Goal: Information Seeking & Learning: Learn about a topic

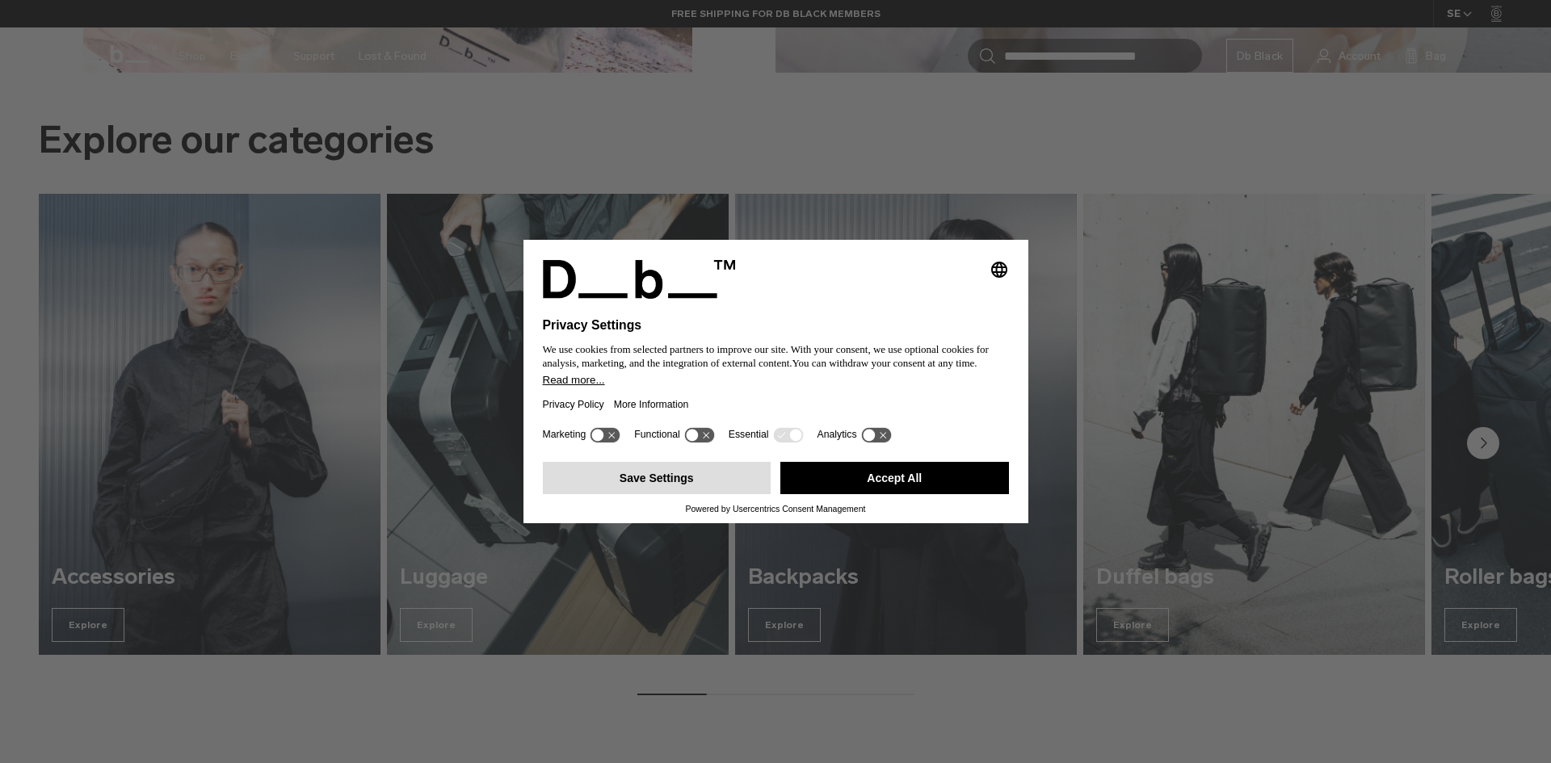
click at [673, 477] on button "Save Settings" at bounding box center [657, 478] width 229 height 32
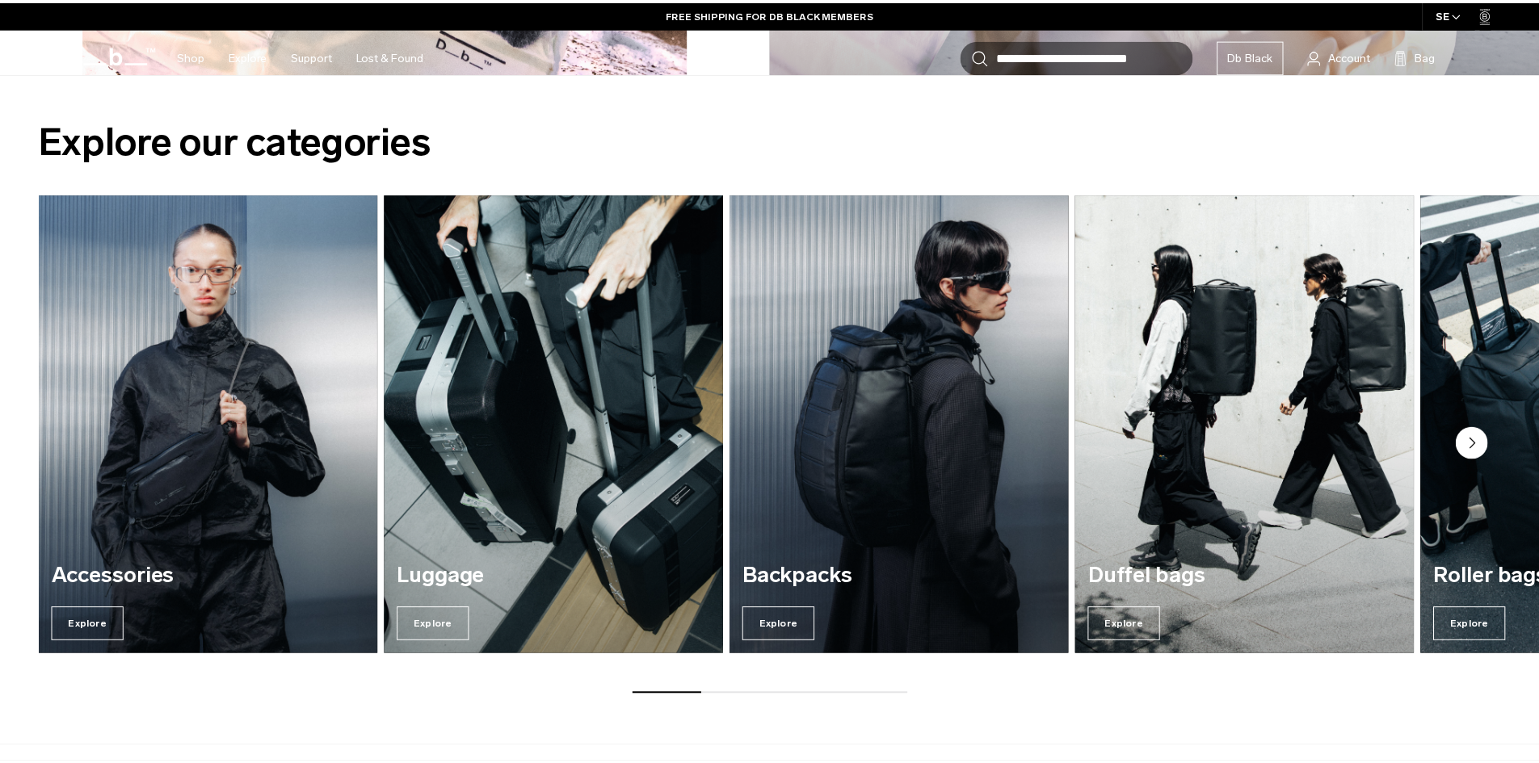
scroll to position [2161, 0]
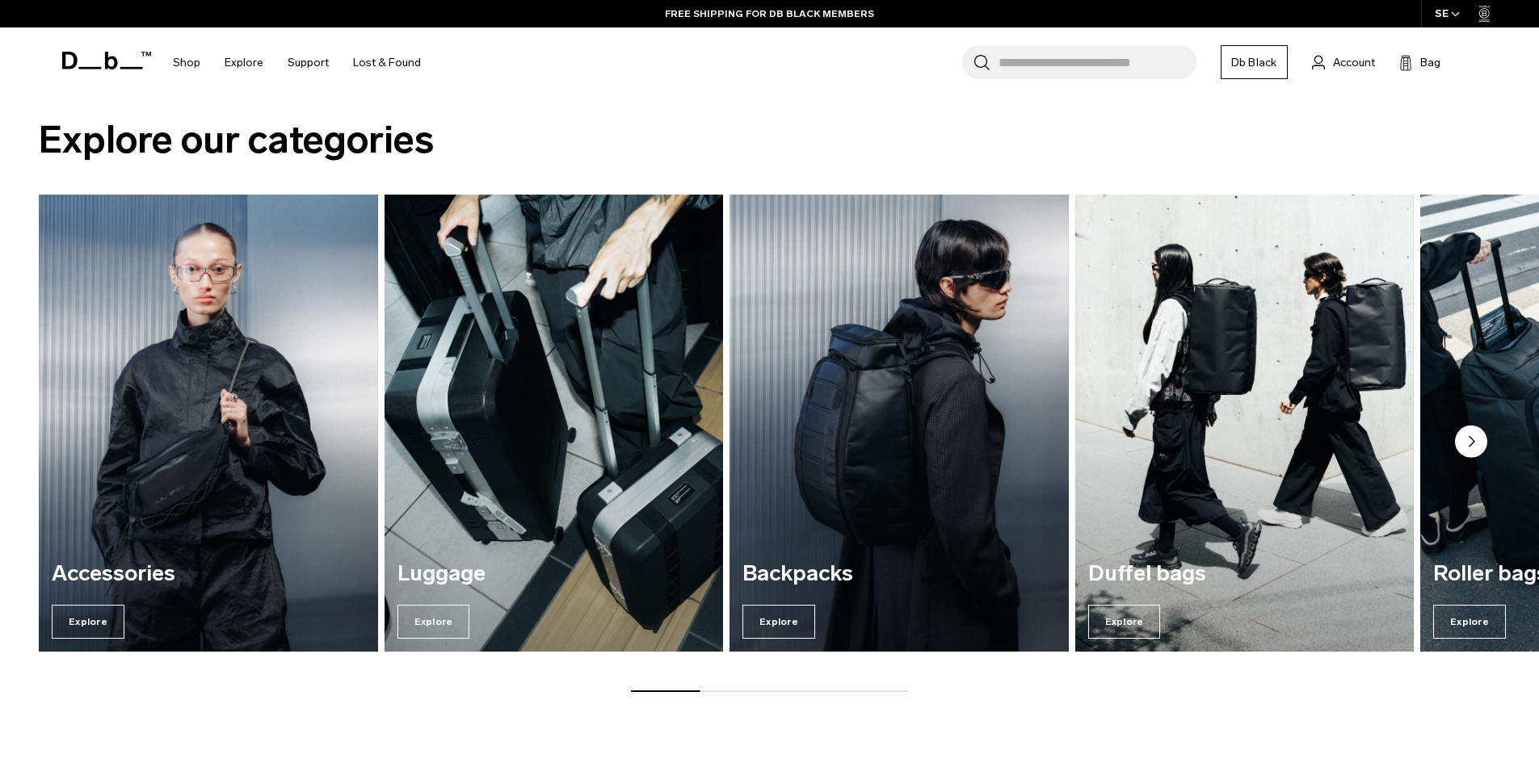
click at [1478, 437] on circle "Next slide" at bounding box center [1471, 442] width 32 height 32
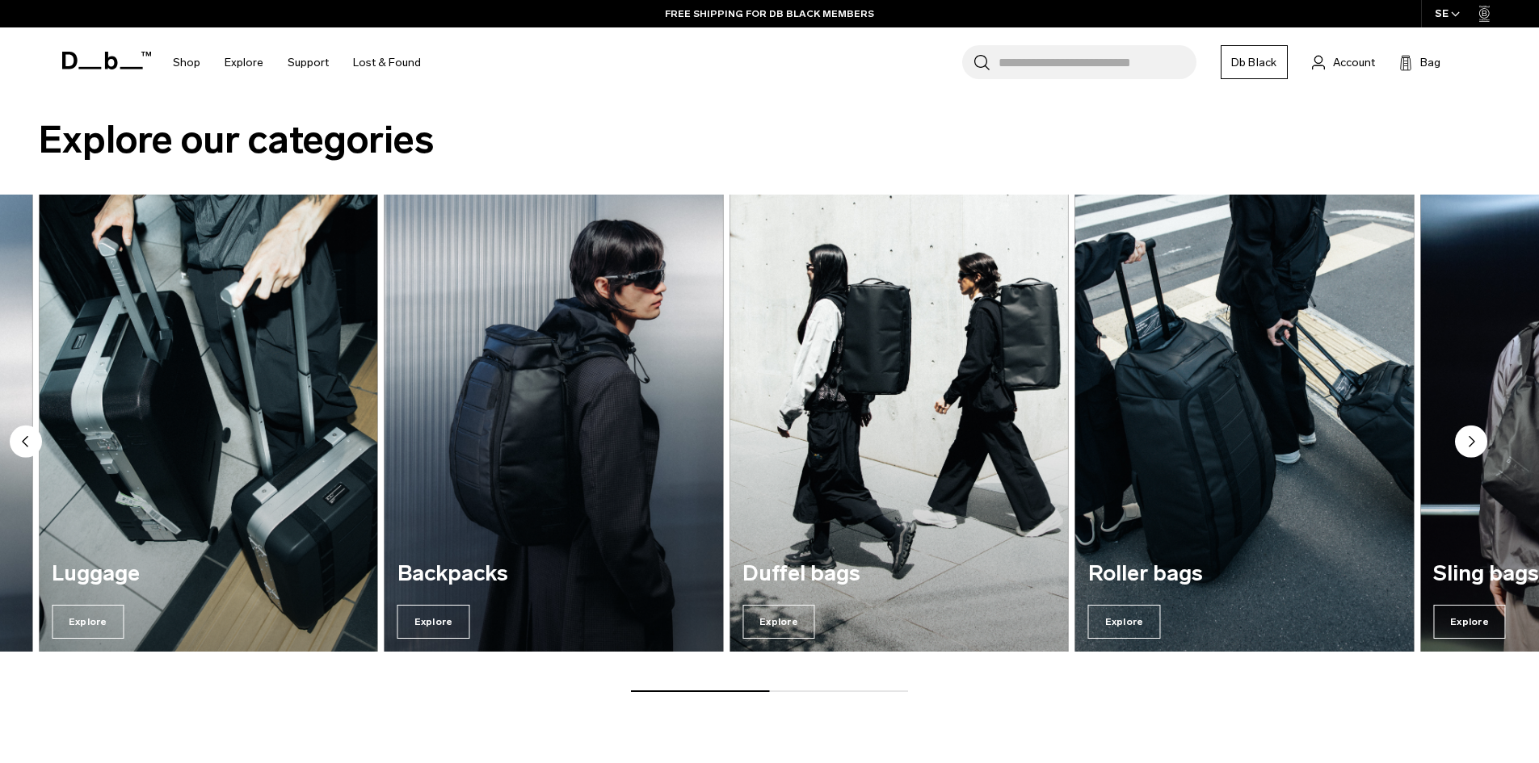
click at [1472, 445] on circle "Next slide" at bounding box center [1471, 442] width 32 height 32
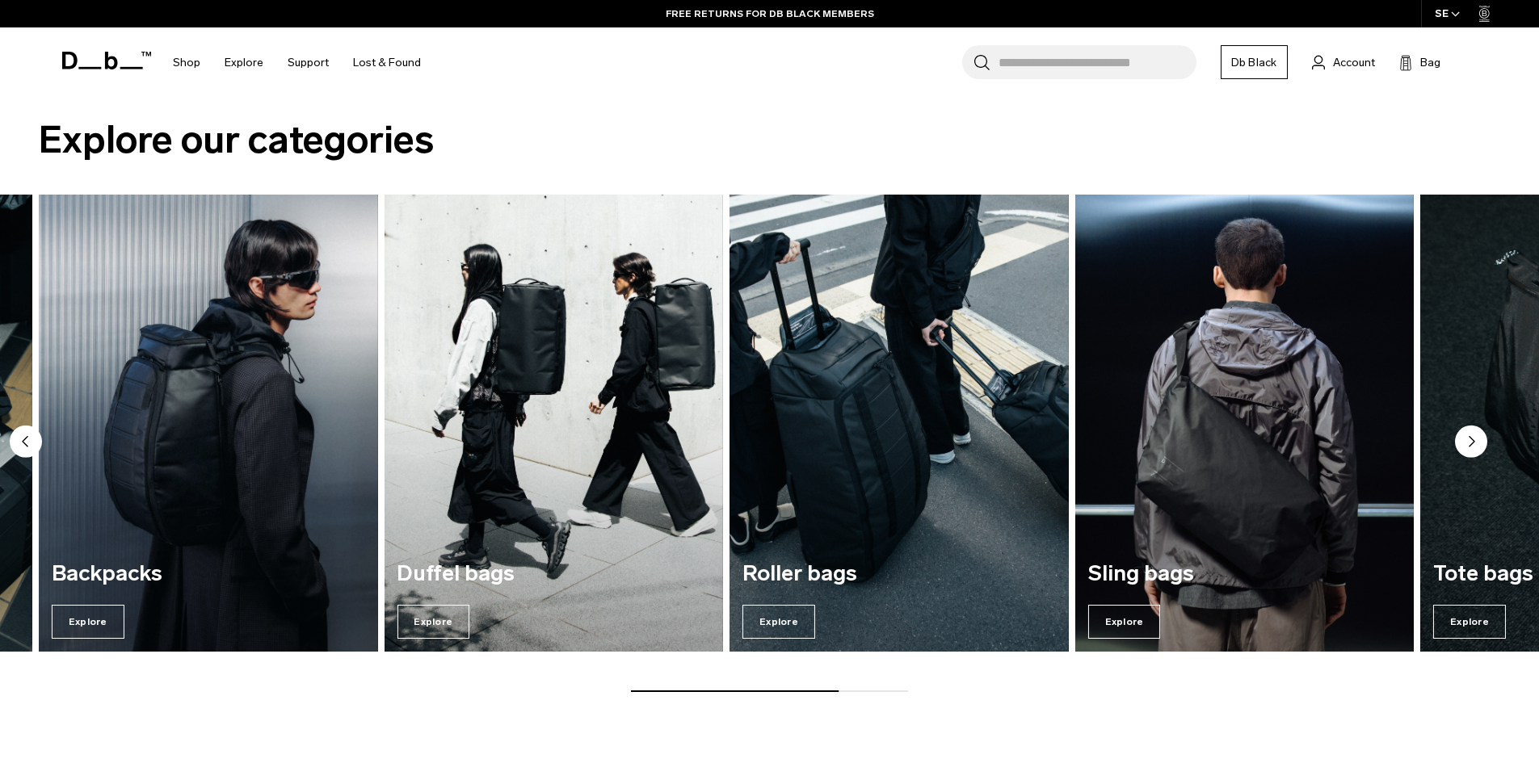
click at [1472, 445] on circle "Next slide" at bounding box center [1471, 442] width 32 height 32
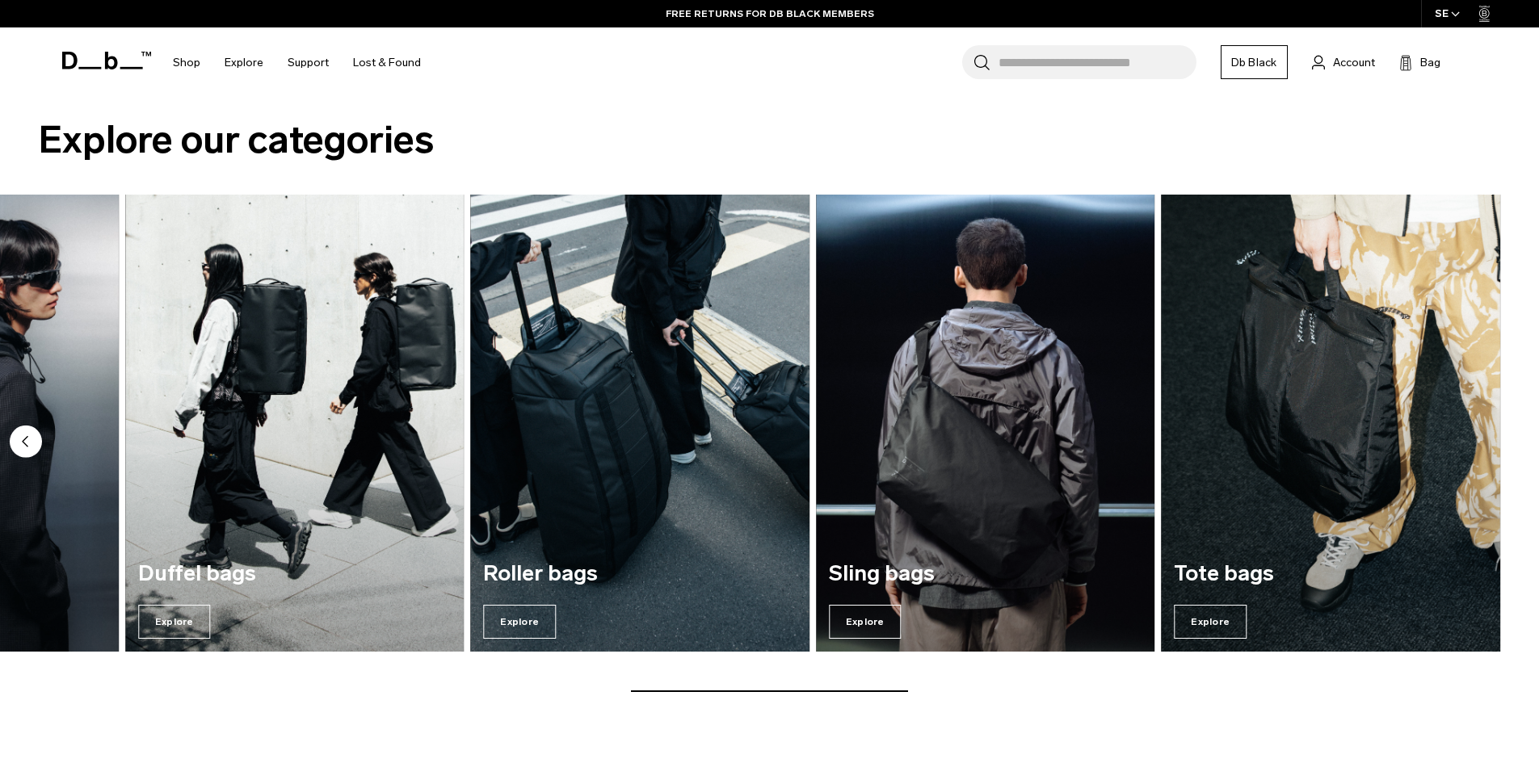
click at [32, 438] on circle "Previous slide" at bounding box center [26, 442] width 32 height 32
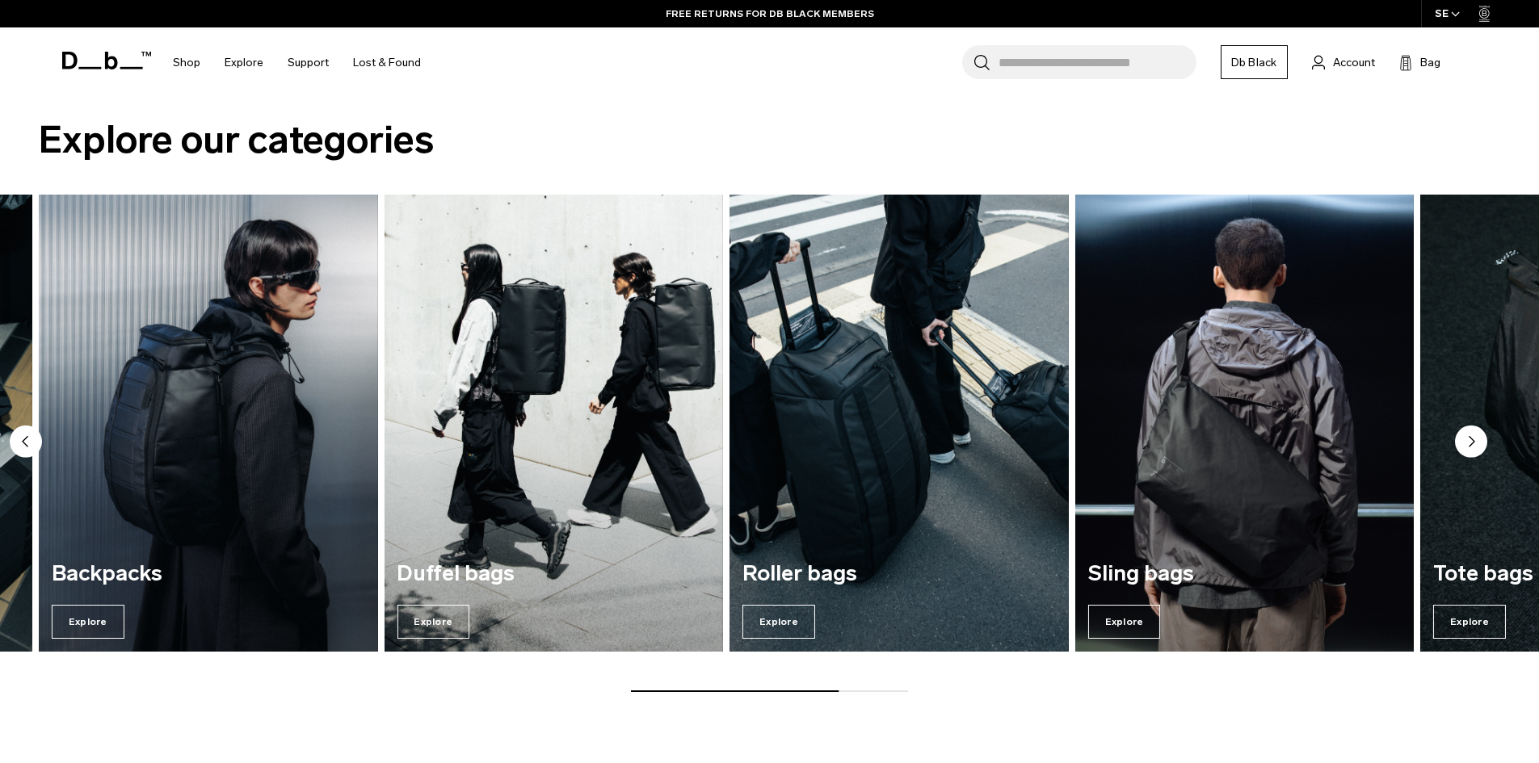
click at [32, 438] on circle "Previous slide" at bounding box center [26, 442] width 32 height 32
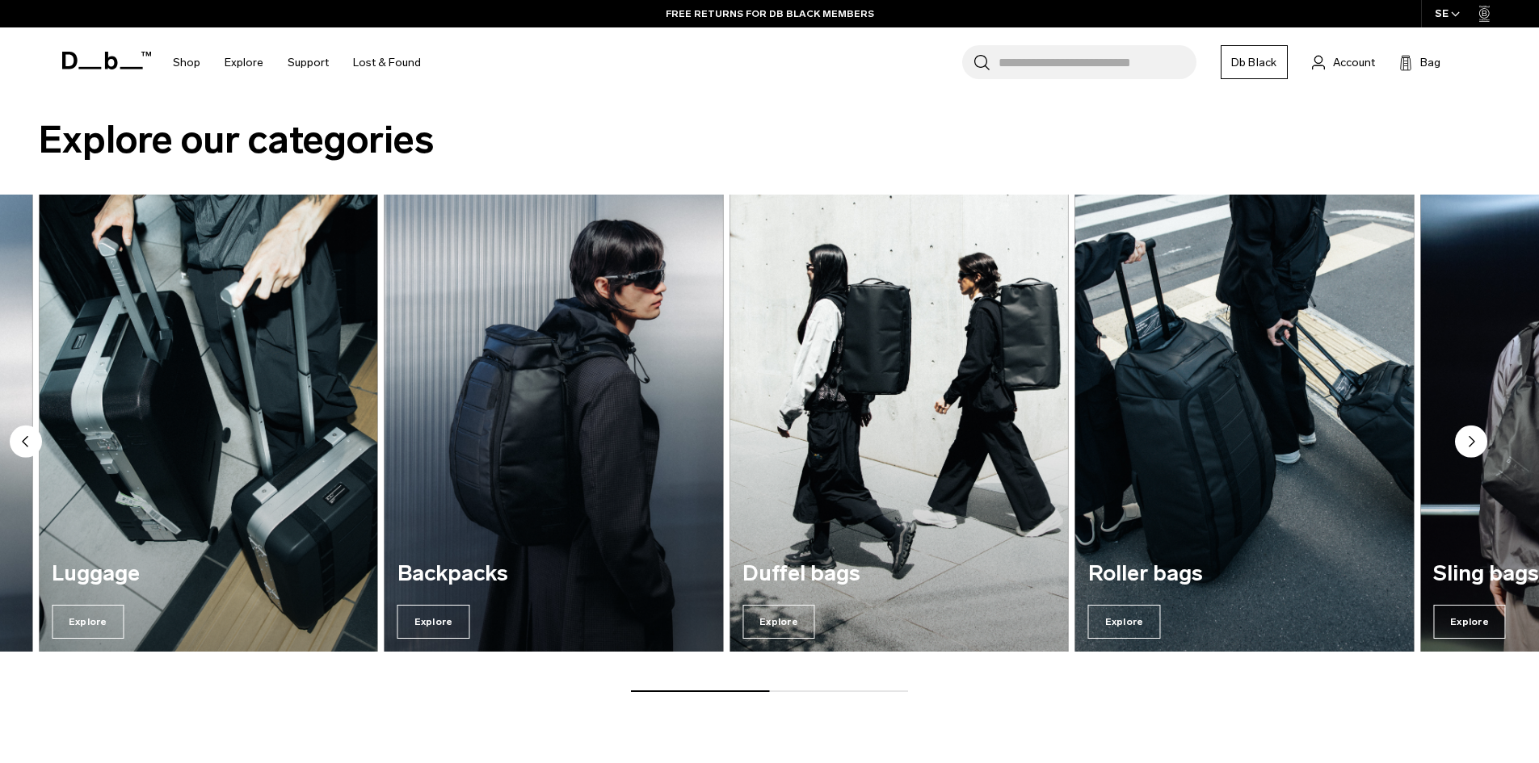
click at [32, 438] on circle "Previous slide" at bounding box center [26, 442] width 32 height 32
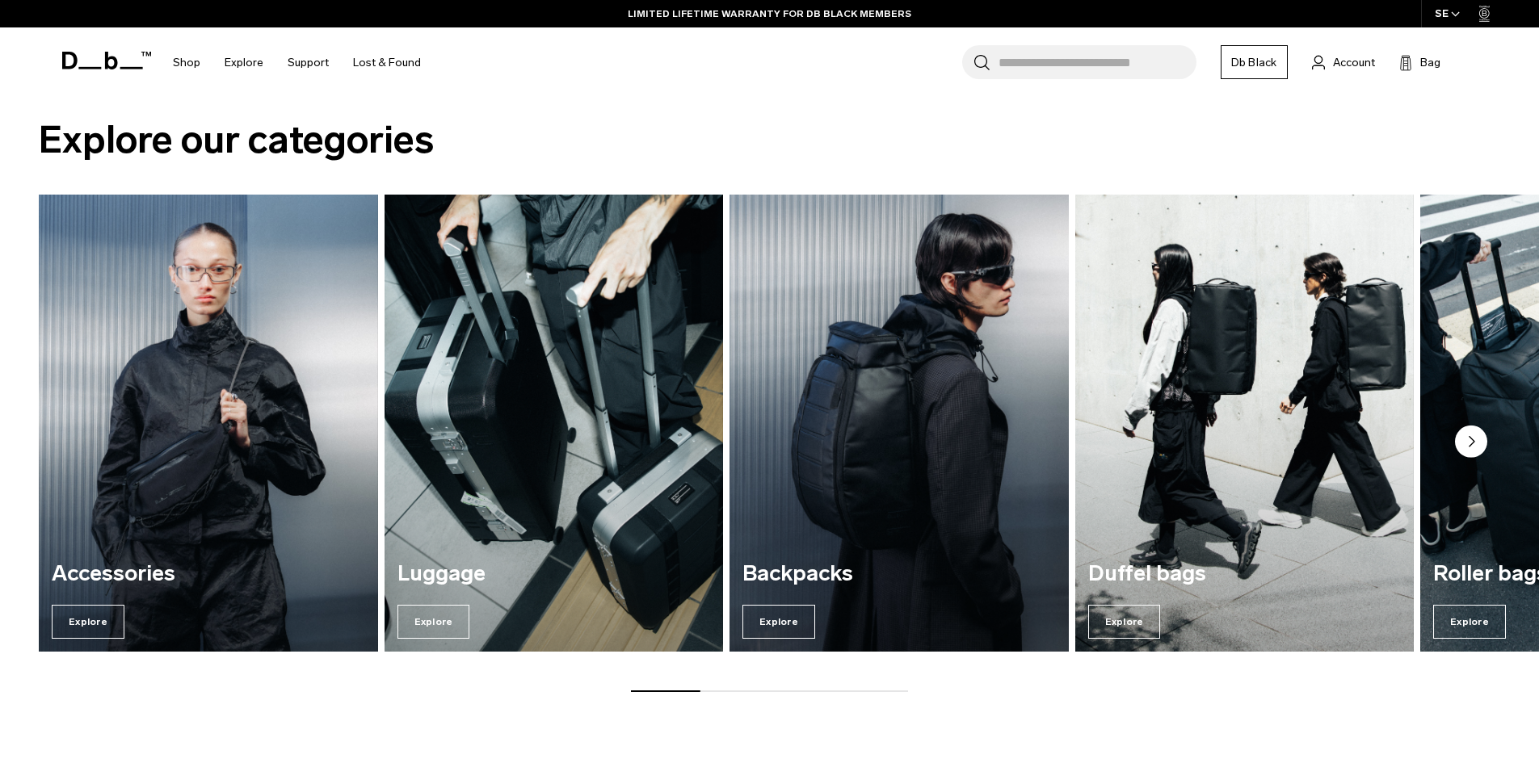
click at [847, 432] on img "3 / 7" at bounding box center [899, 422] width 349 height 471
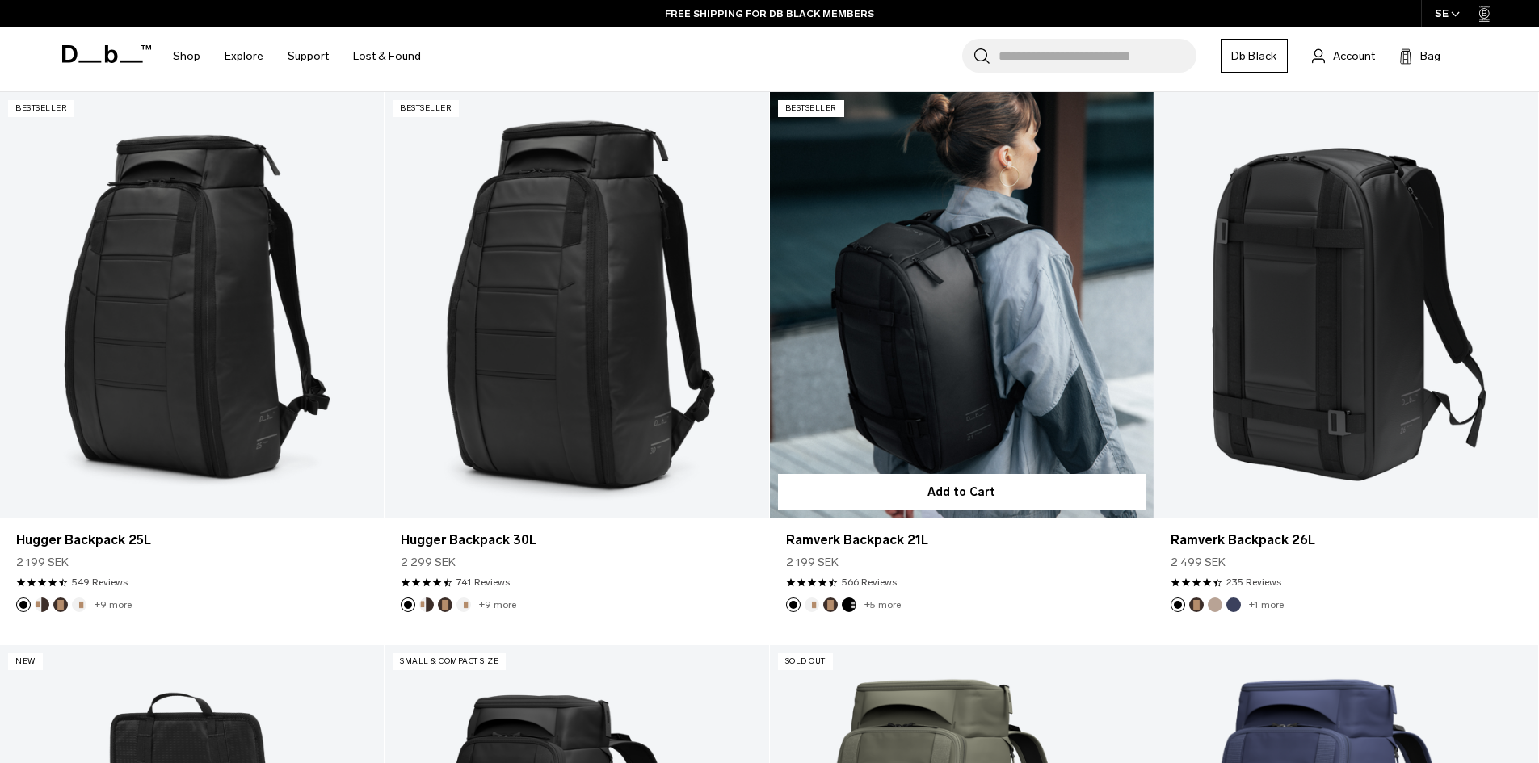
scroll to position [378, 0]
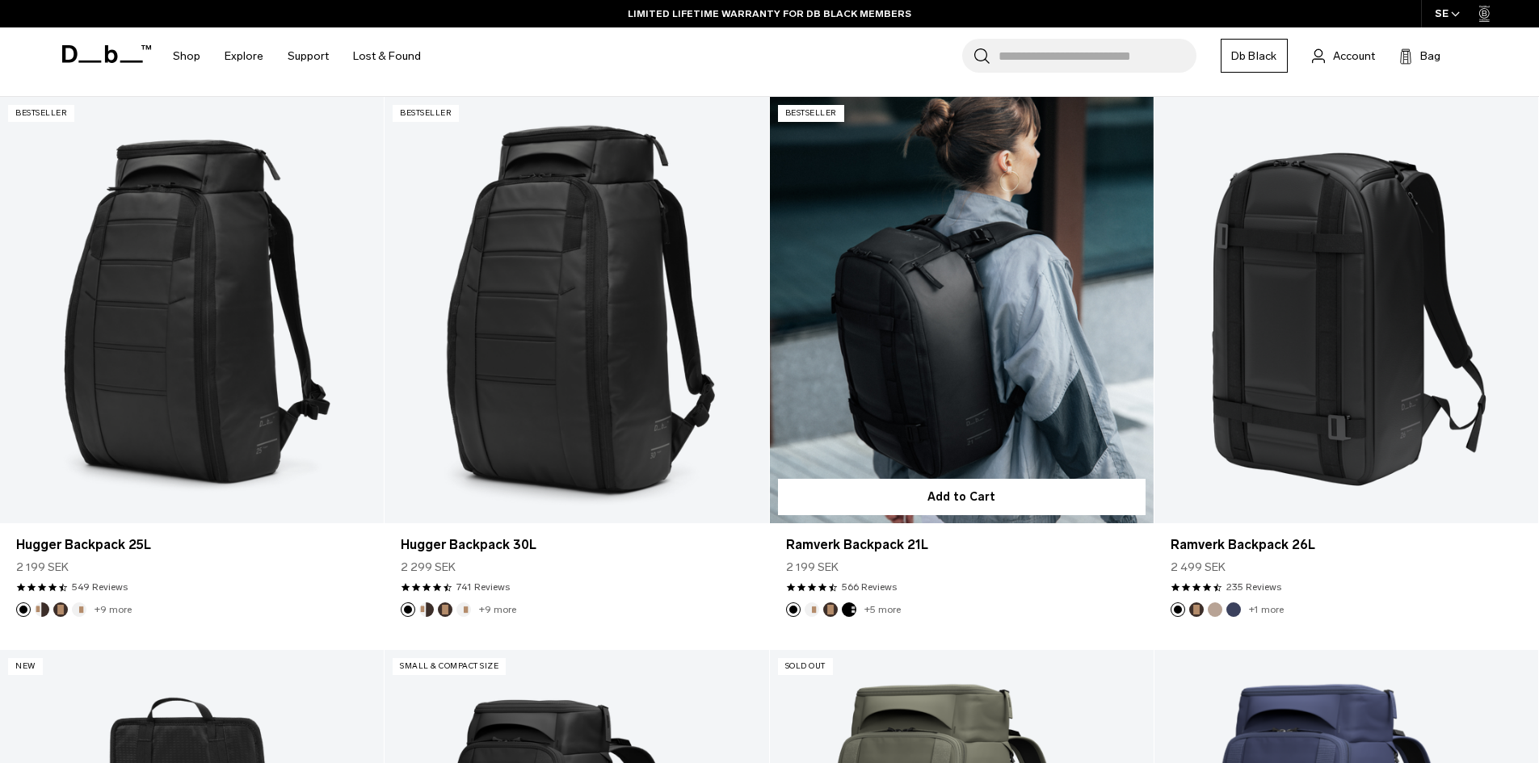
click at [809, 611] on button "Oatmilk" at bounding box center [812, 610] width 15 height 15
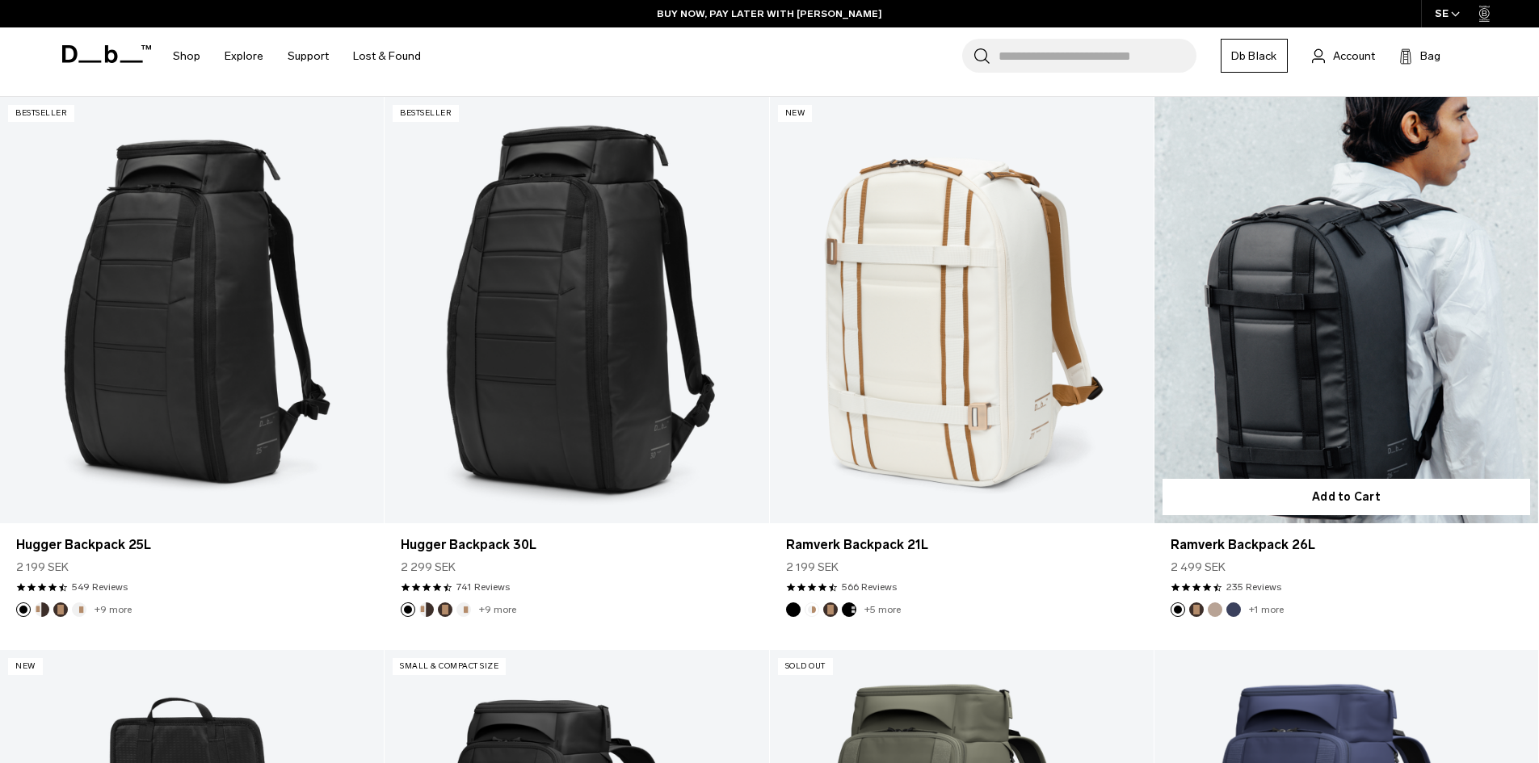
click at [1218, 608] on button "Fogbow Beige" at bounding box center [1215, 610] width 15 height 15
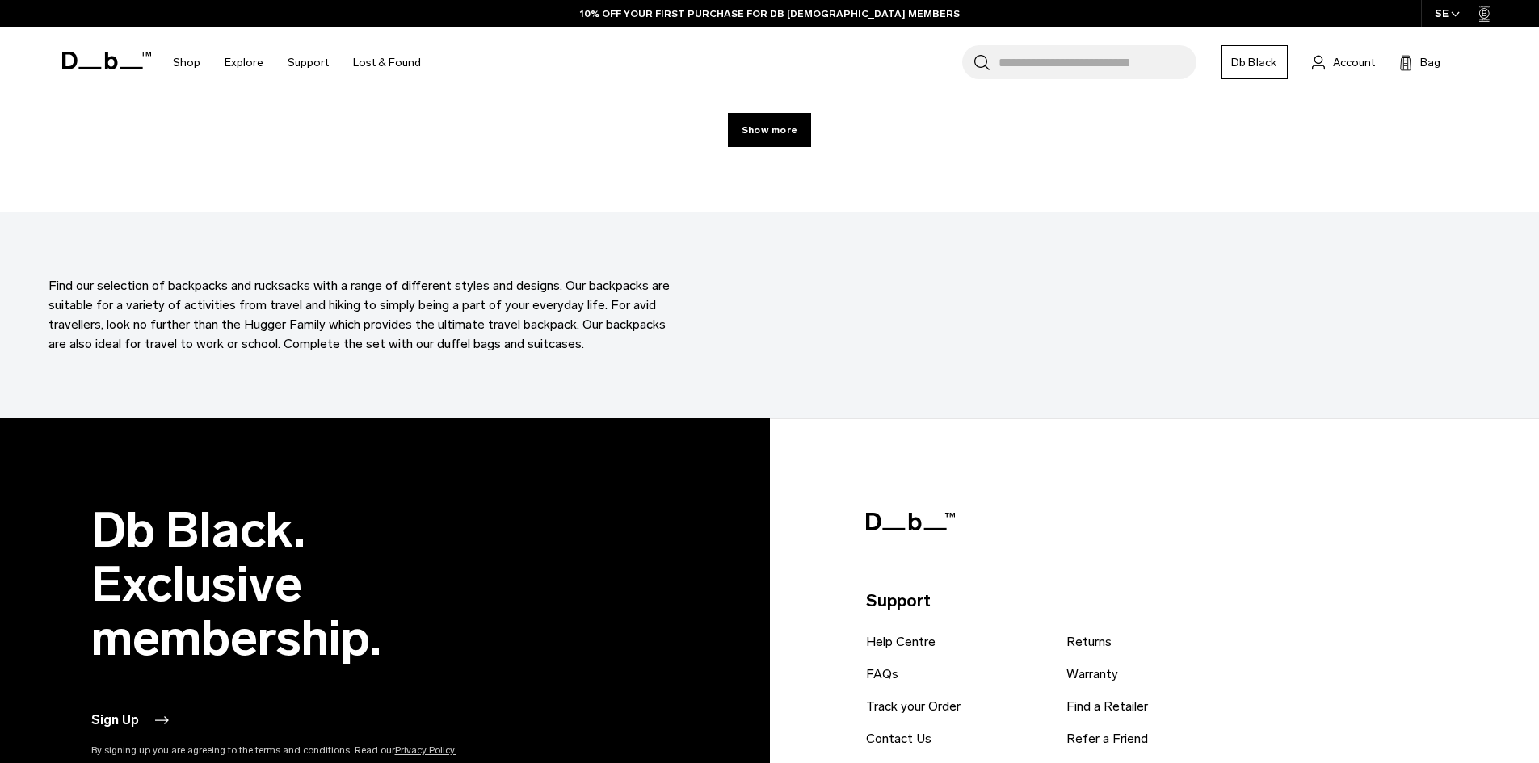
scroll to position [5936, 0]
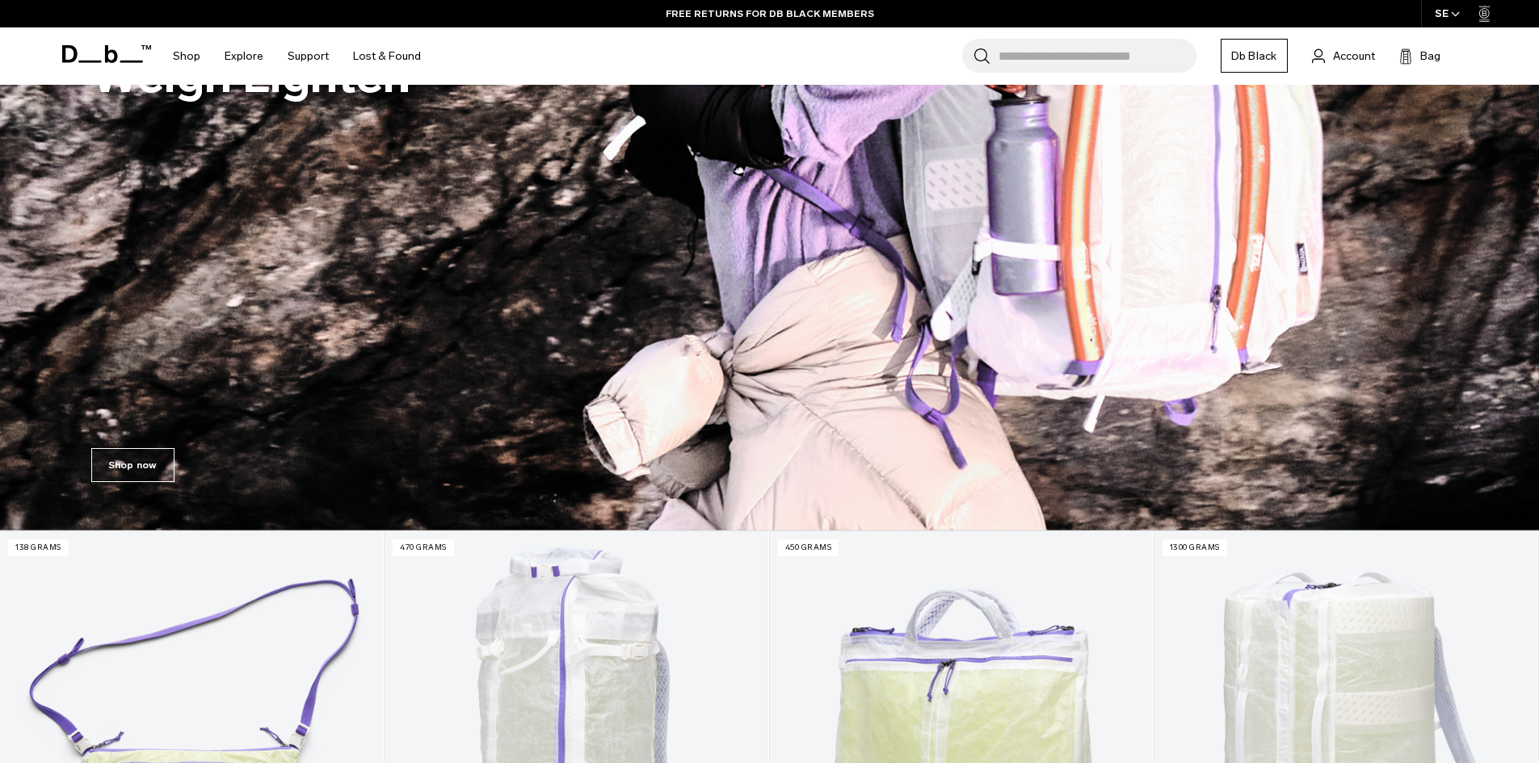
scroll to position [421, 0]
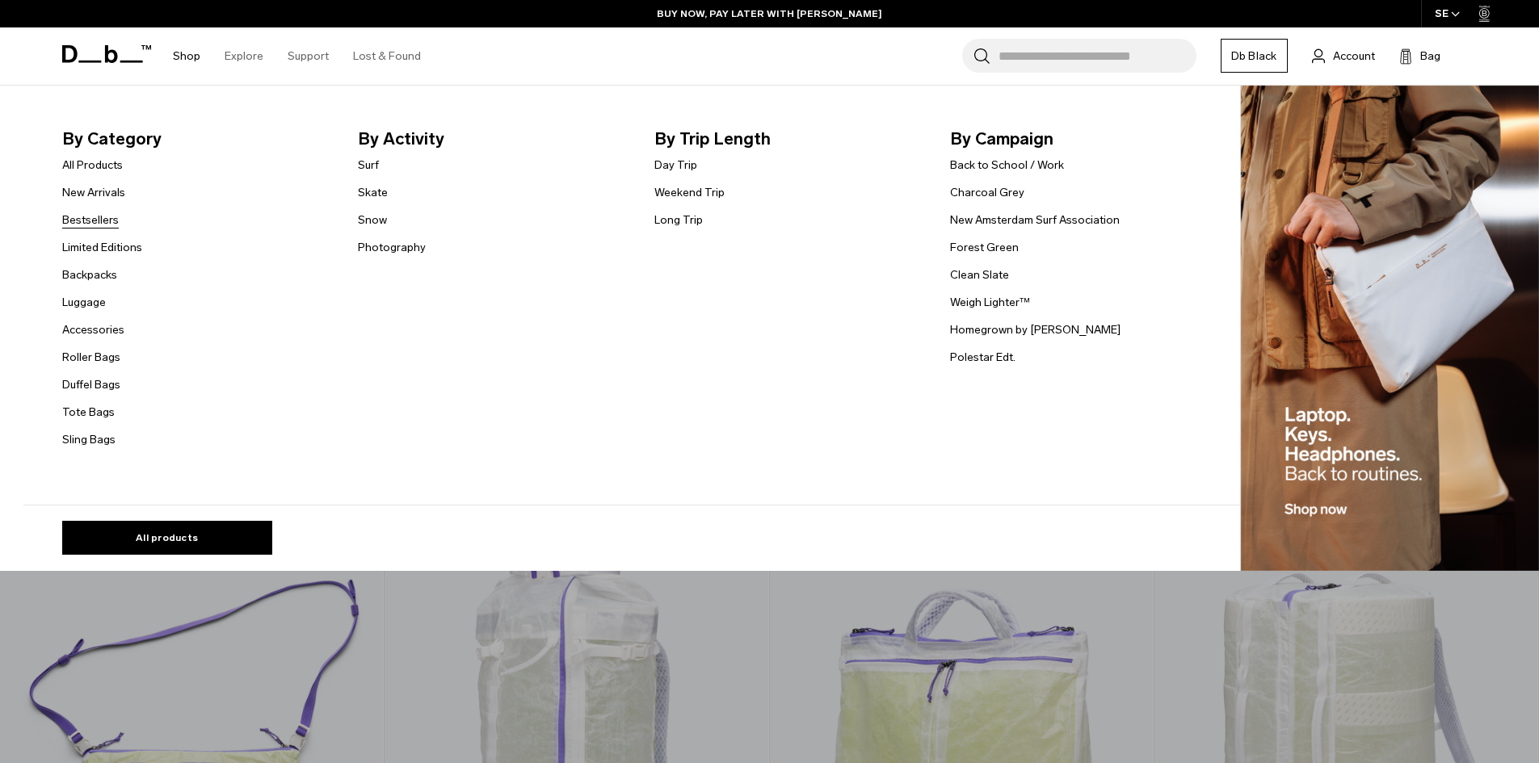
click at [107, 216] on link "Bestsellers" at bounding box center [90, 220] width 57 height 17
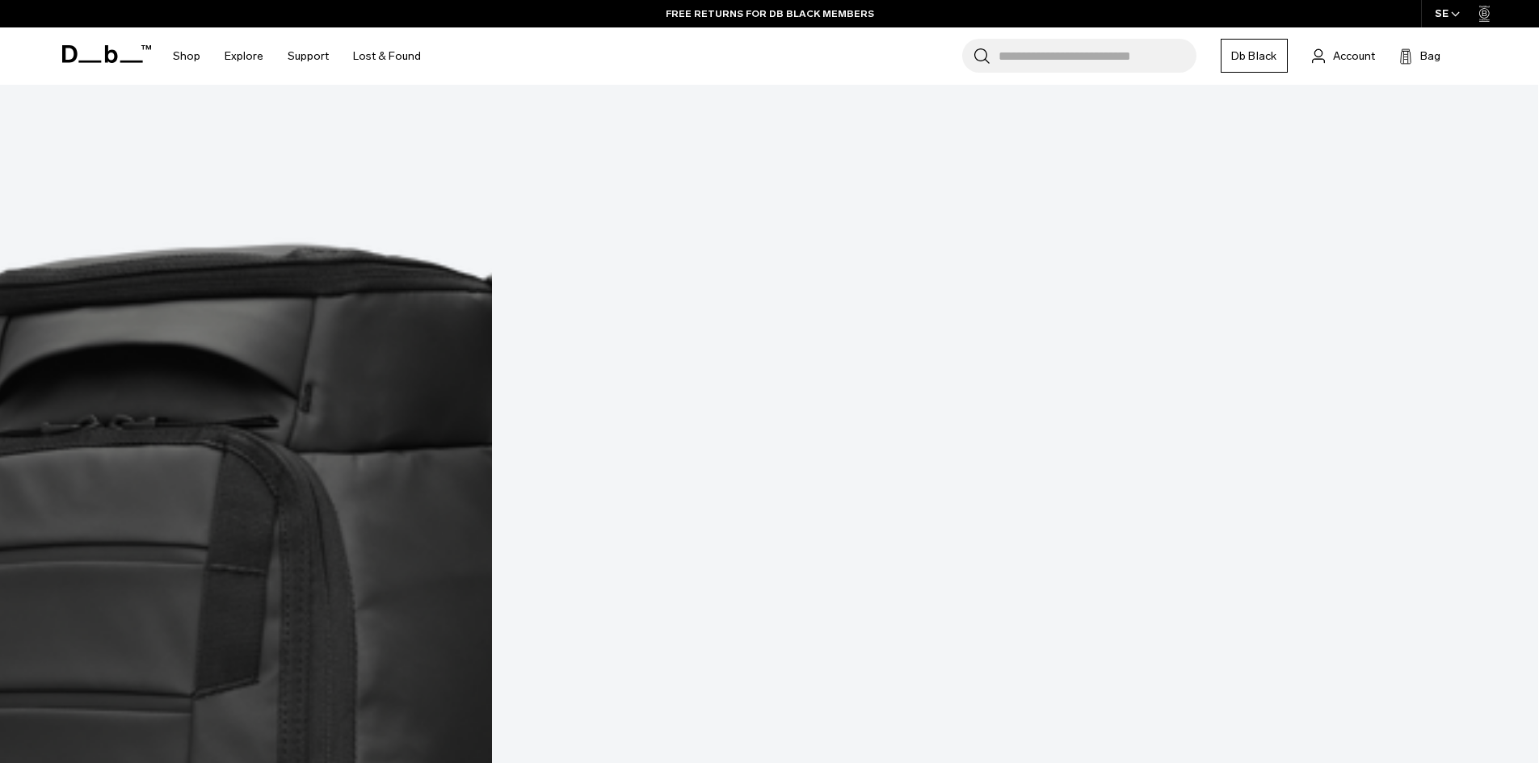
scroll to position [366, 0]
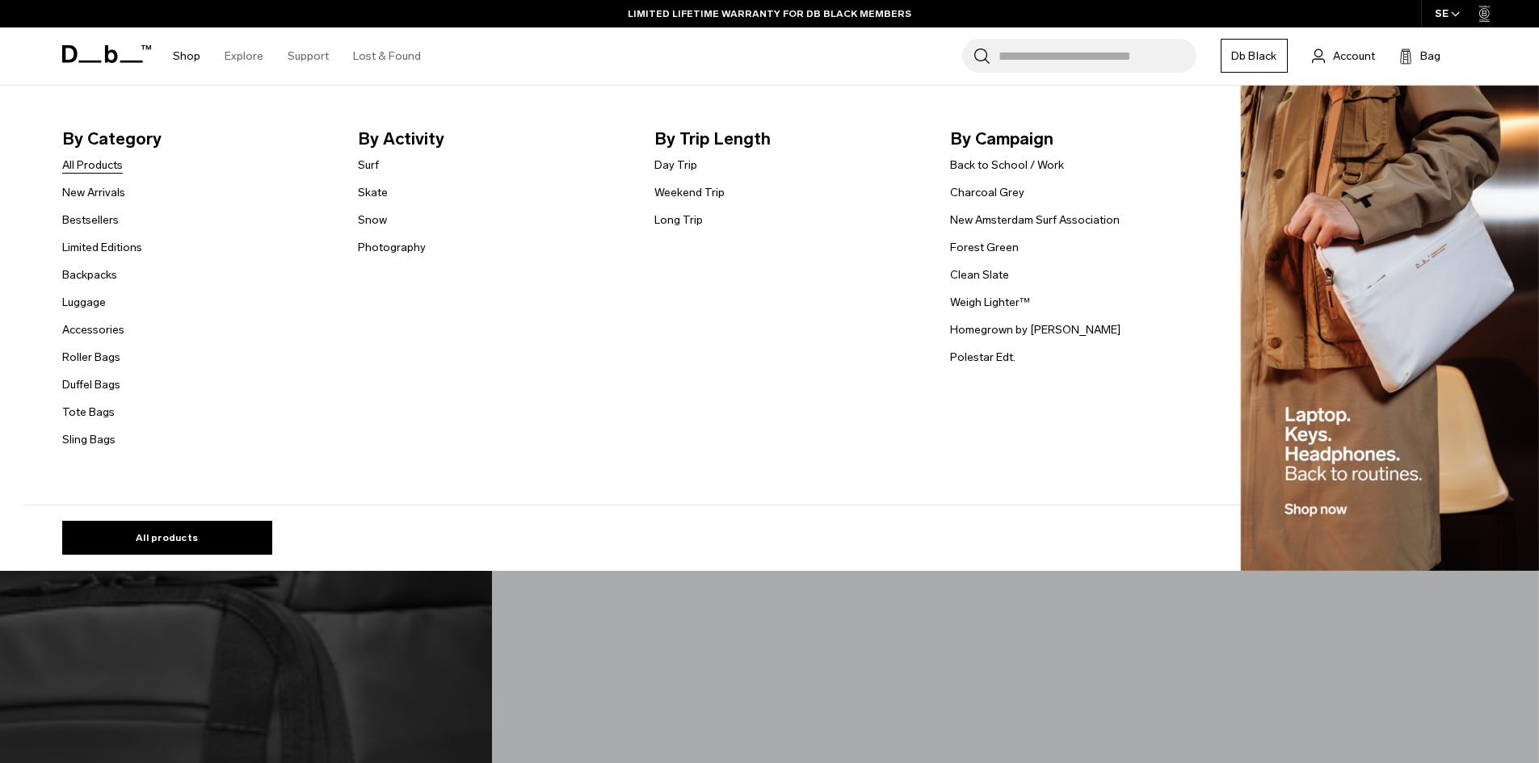
click at [112, 164] on link "All Products" at bounding box center [92, 165] width 61 height 17
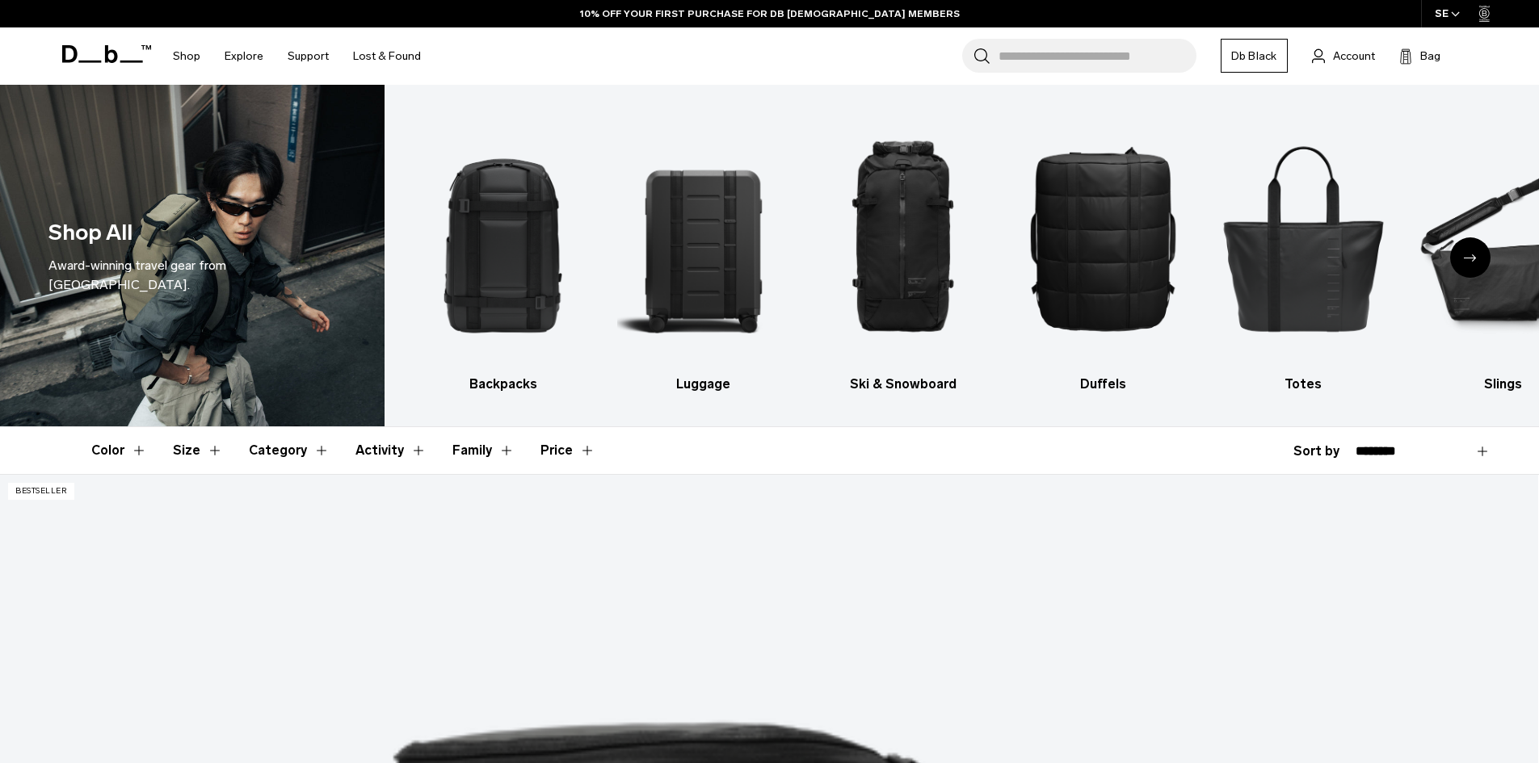
click at [1467, 264] on div "Next slide" at bounding box center [1470, 258] width 40 height 40
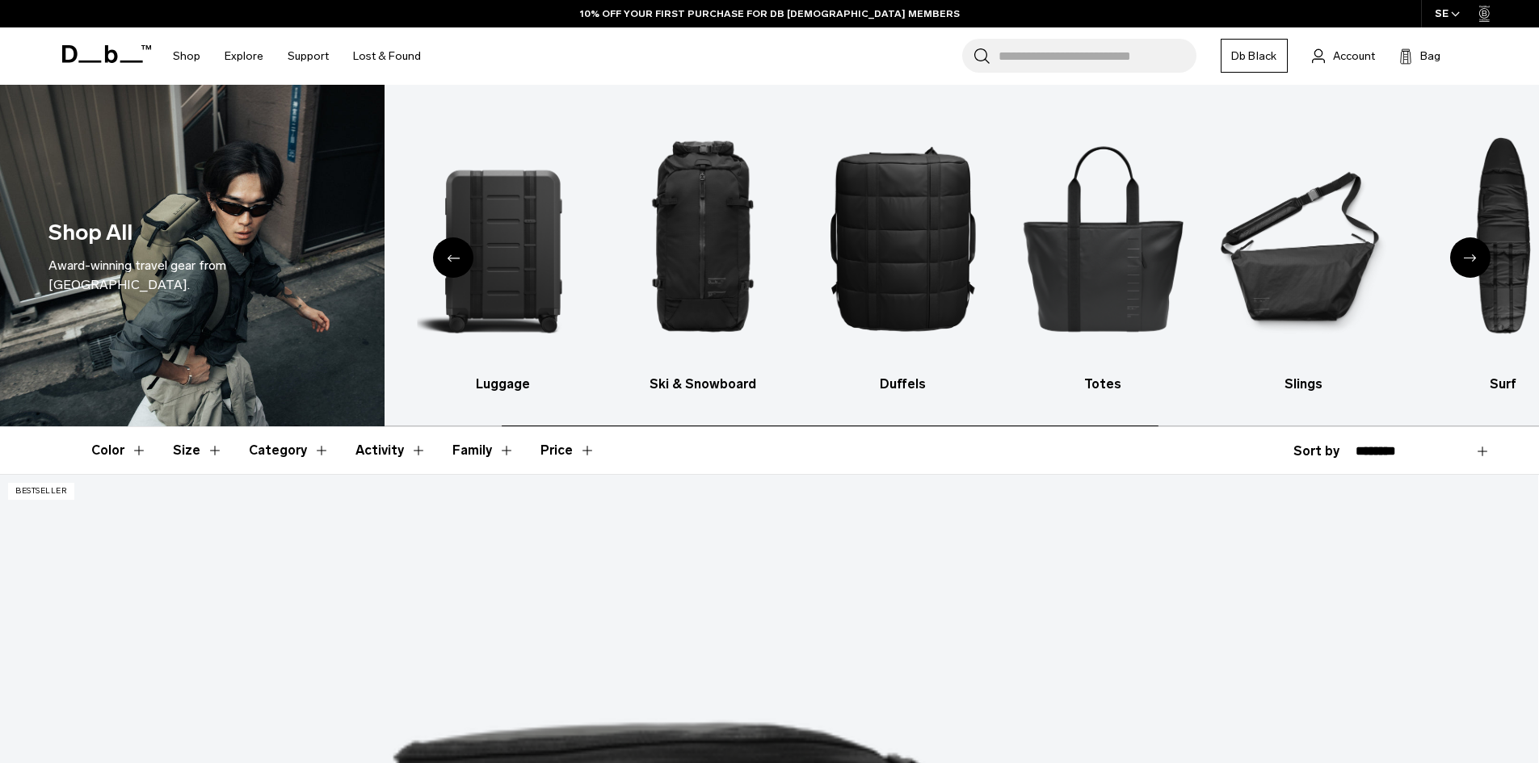
click at [1467, 264] on div "Next slide" at bounding box center [1470, 258] width 40 height 40
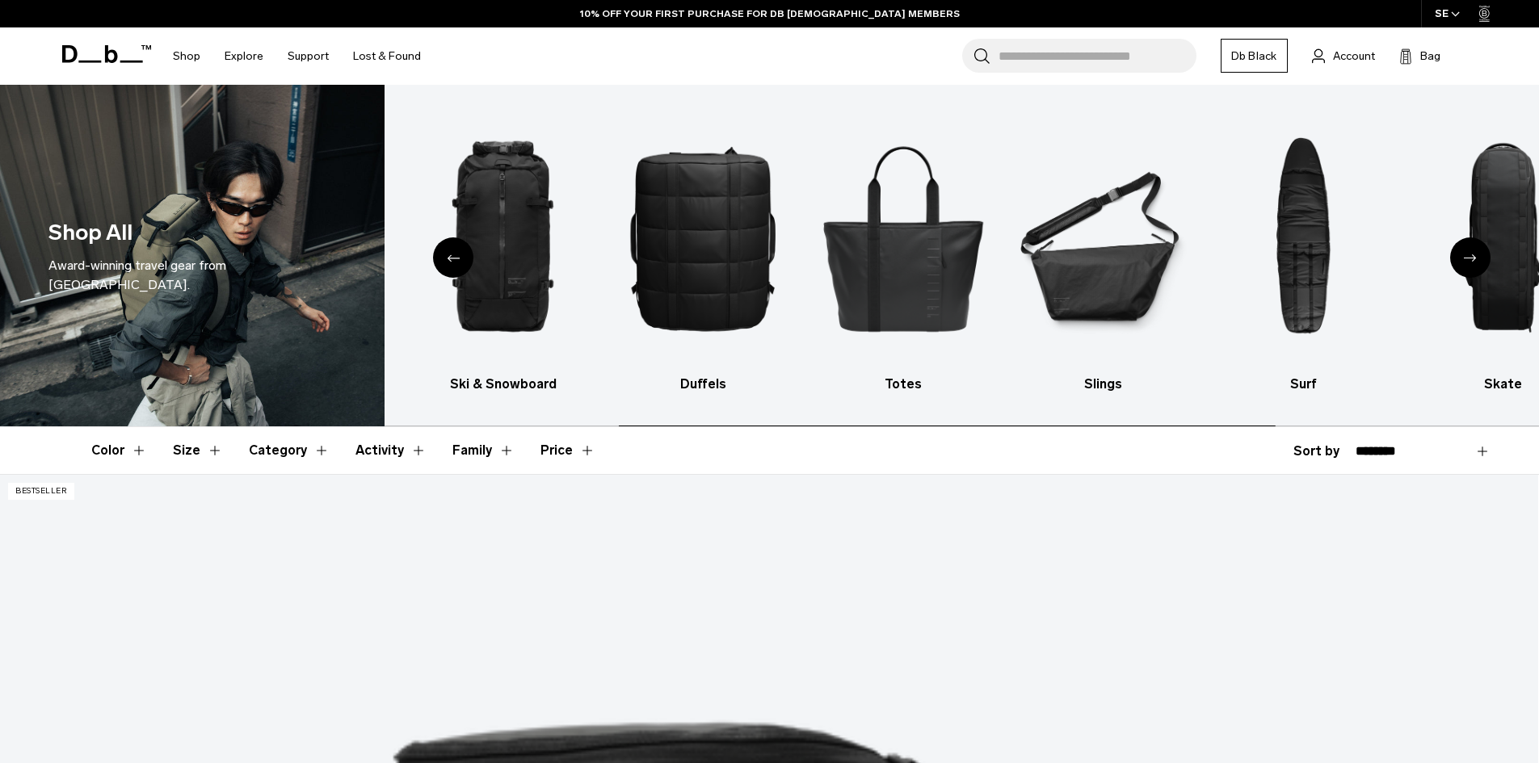
click at [1467, 264] on div "Next slide" at bounding box center [1470, 258] width 40 height 40
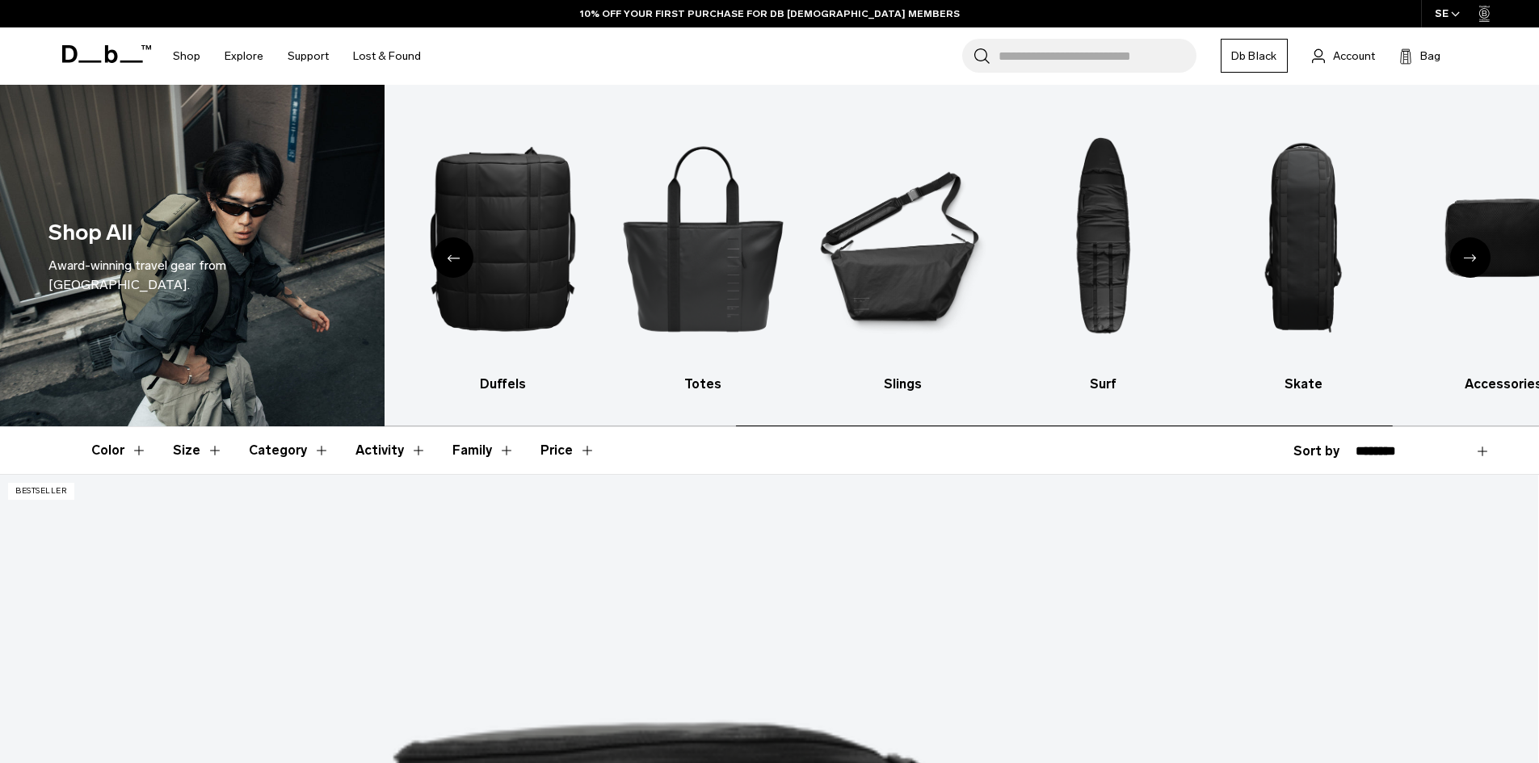
click at [1467, 264] on div "Next slide" at bounding box center [1470, 258] width 40 height 40
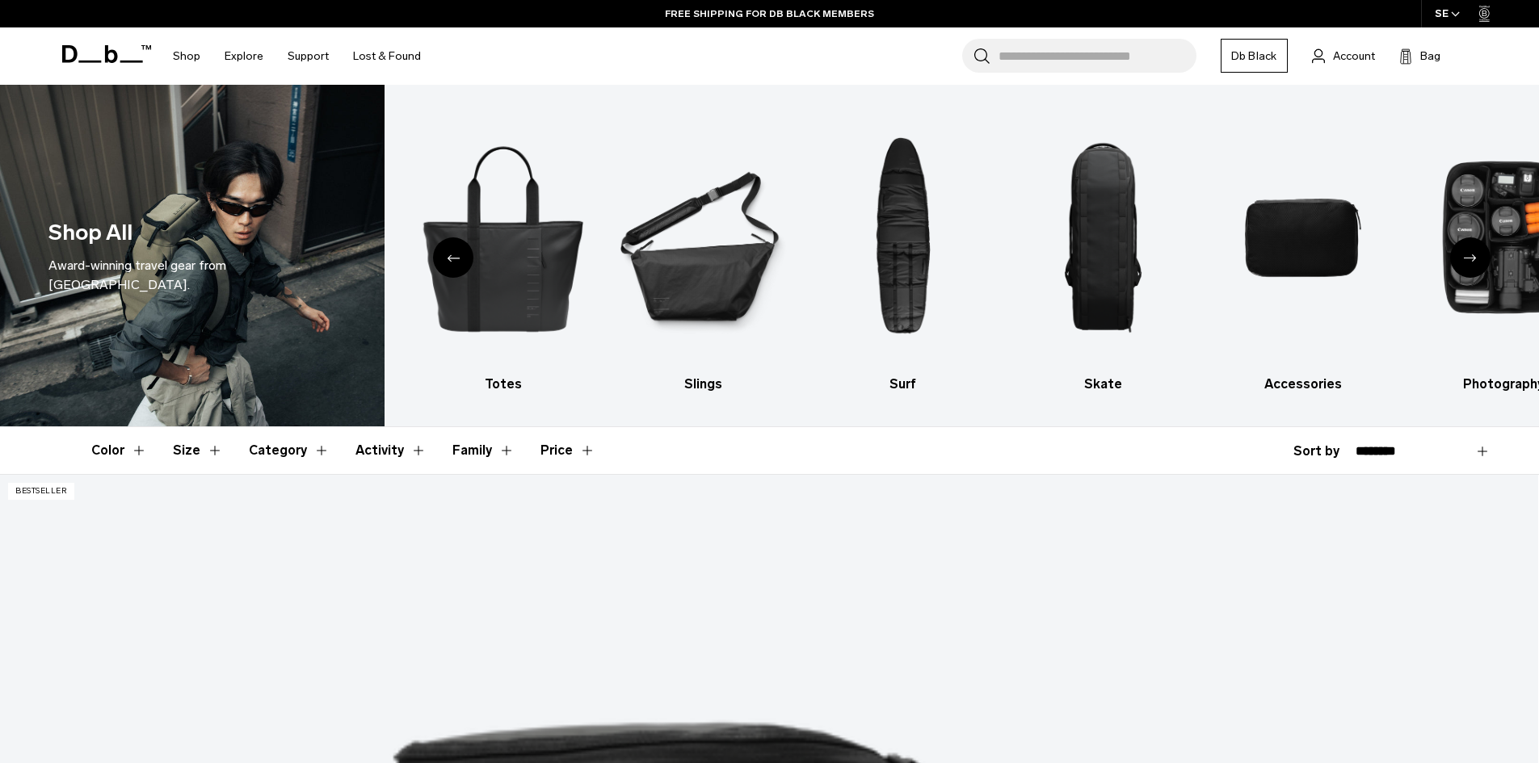
click at [1472, 254] on icon "Next slide" at bounding box center [1470, 257] width 13 height 7
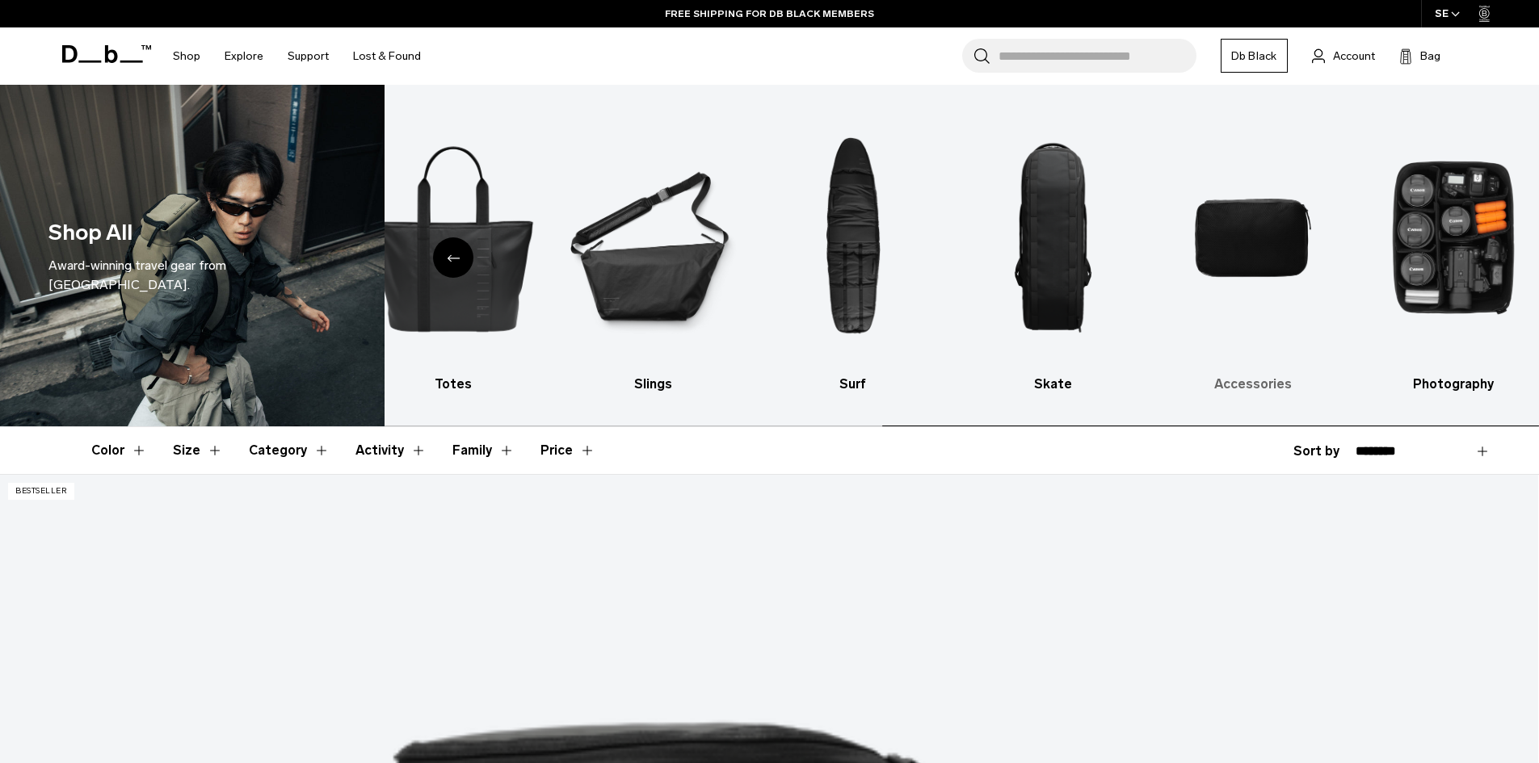
click at [1260, 270] on img "9 / 10" at bounding box center [1253, 238] width 172 height 258
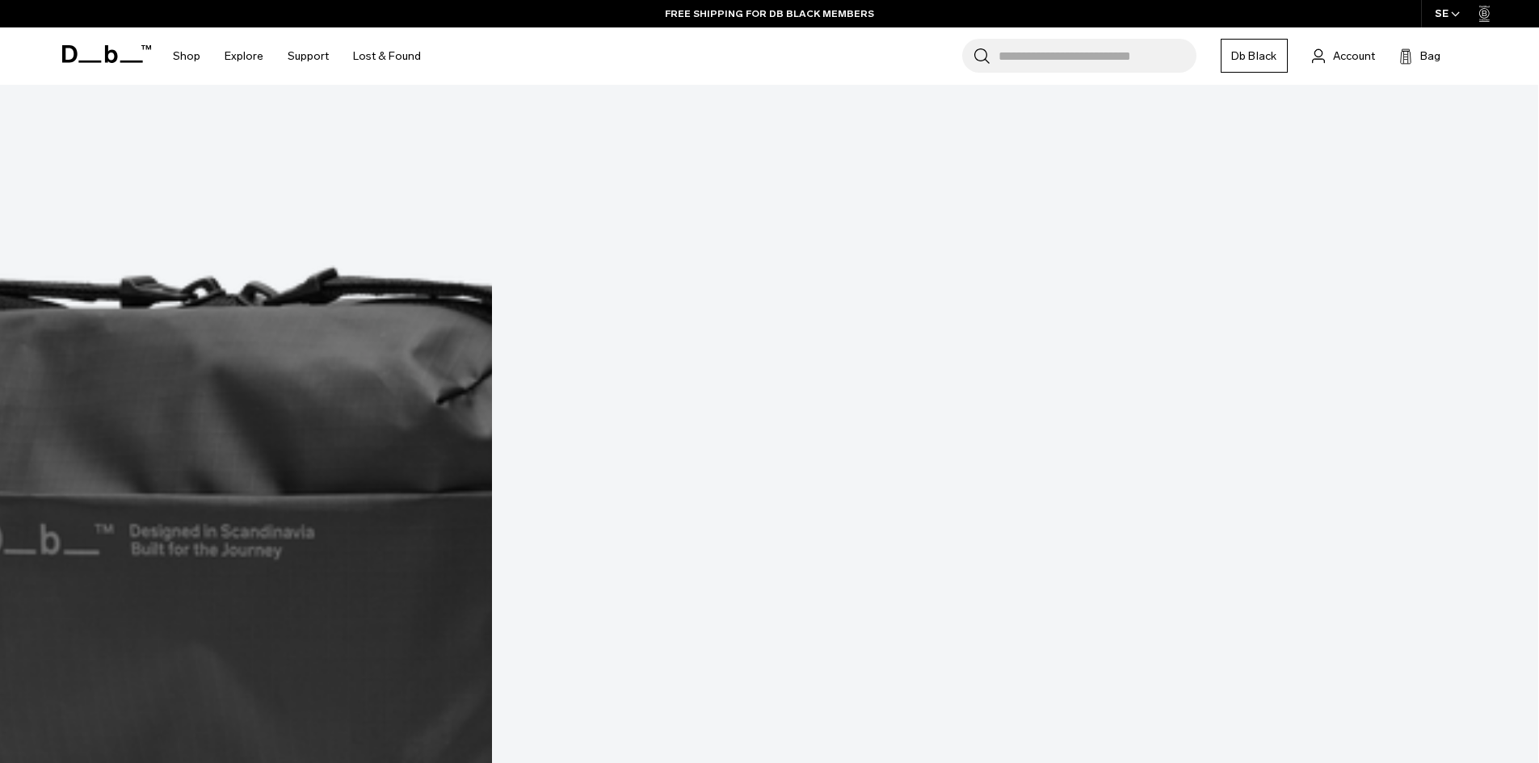
scroll to position [828, 0]
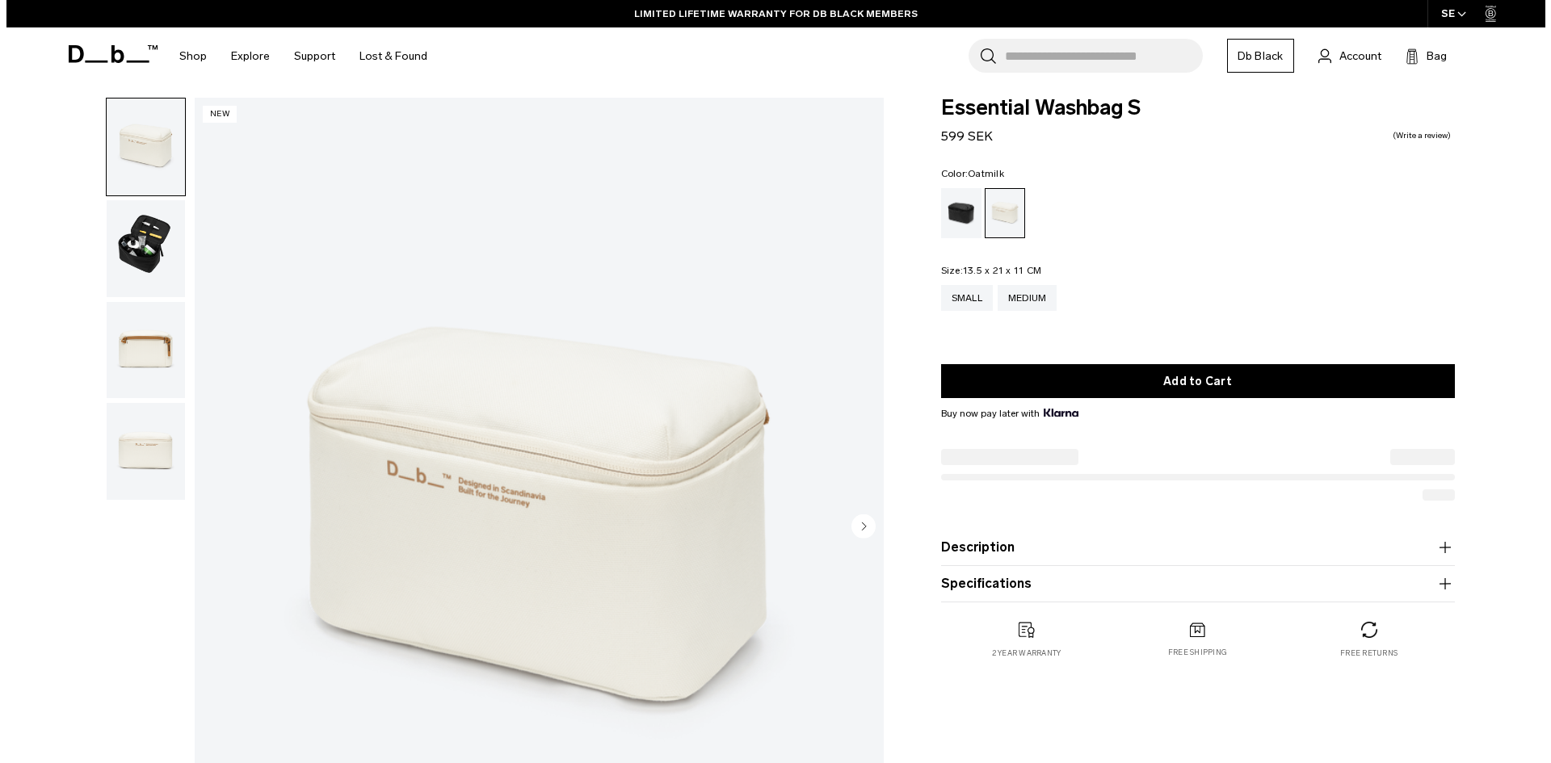
scroll to position [12, 0]
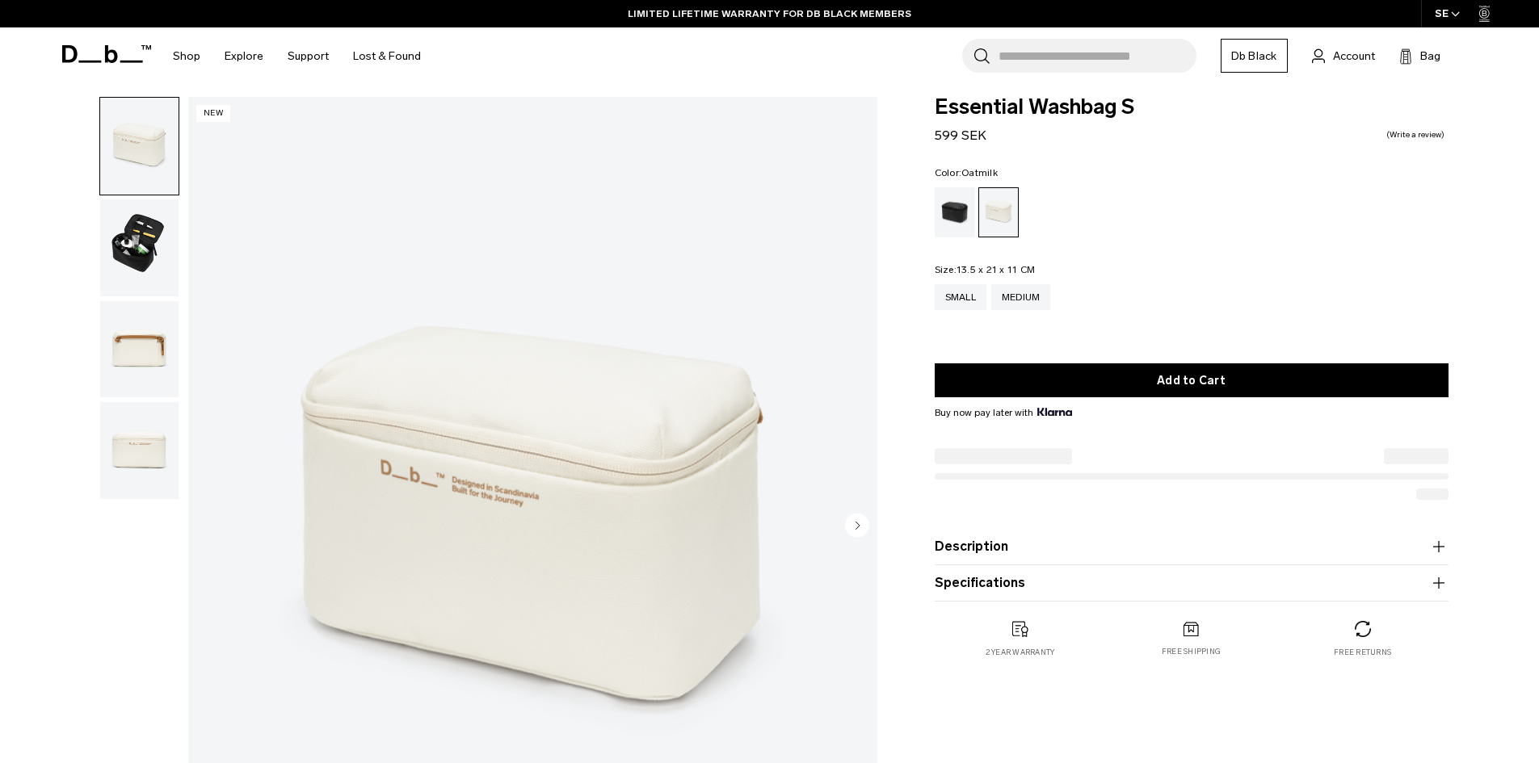
click at [862, 527] on circle "Next slide" at bounding box center [857, 525] width 24 height 24
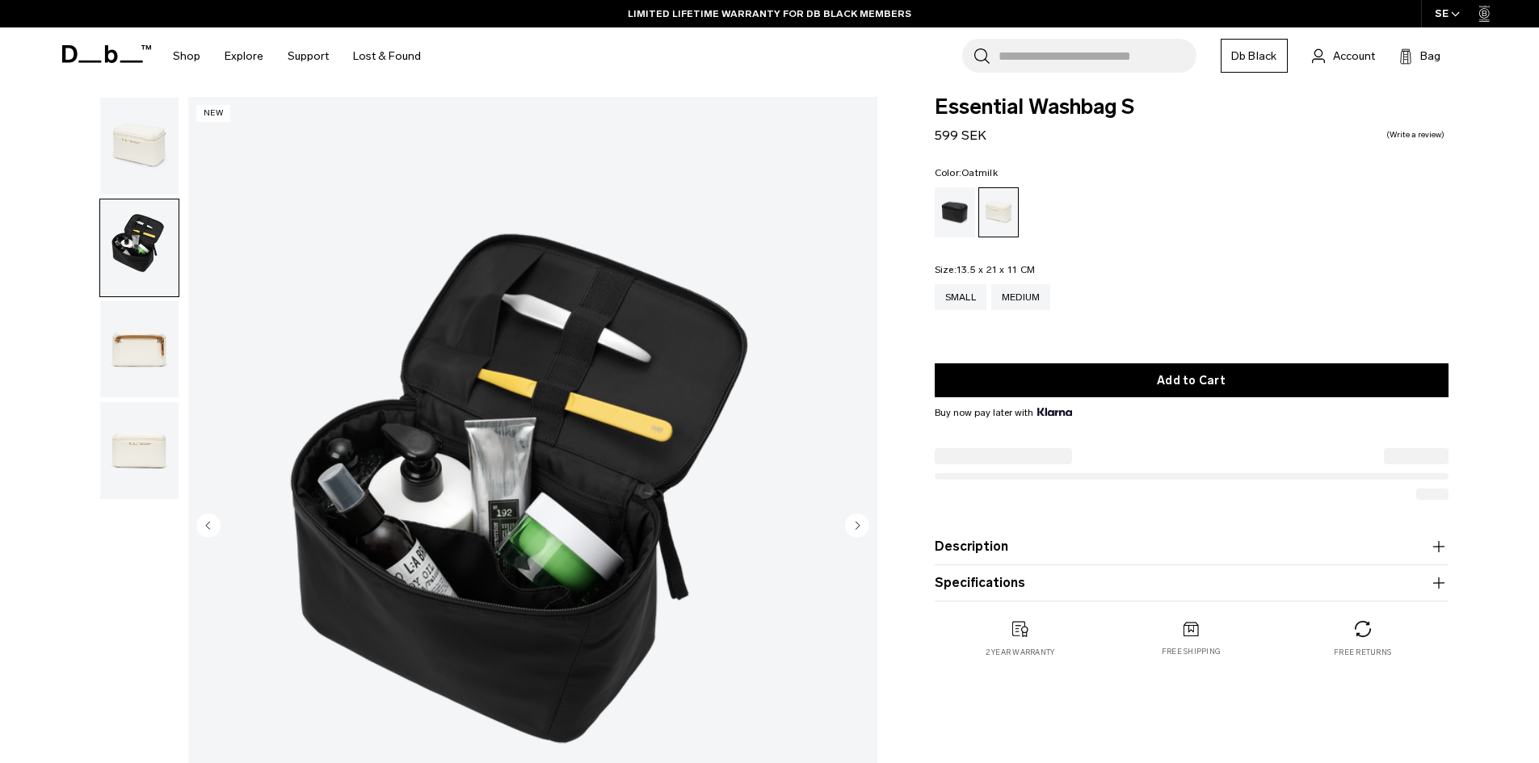
click at [856, 527] on icon "Next slide" at bounding box center [858, 525] width 4 height 7
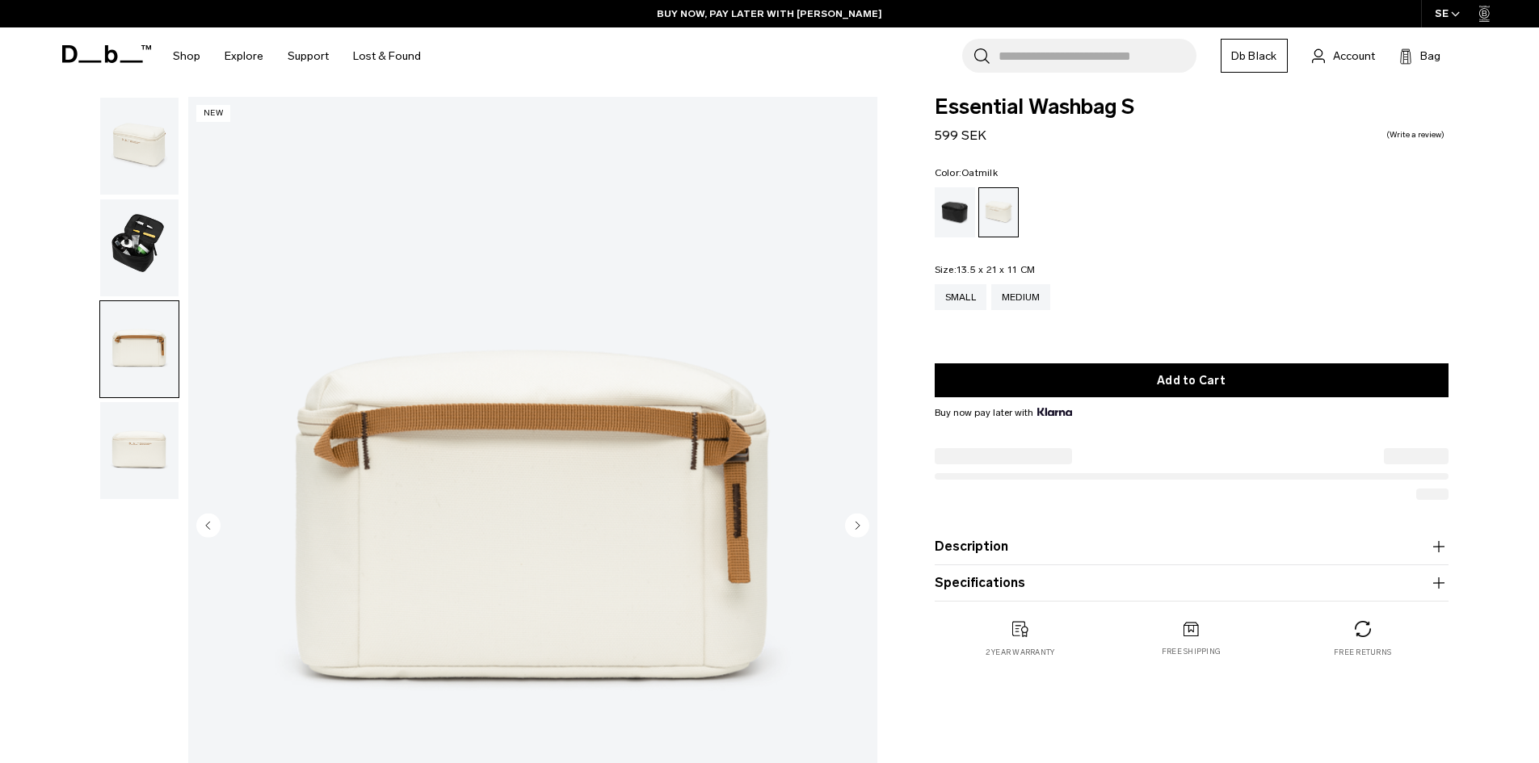
click at [856, 527] on icon "Next slide" at bounding box center [858, 525] width 4 height 7
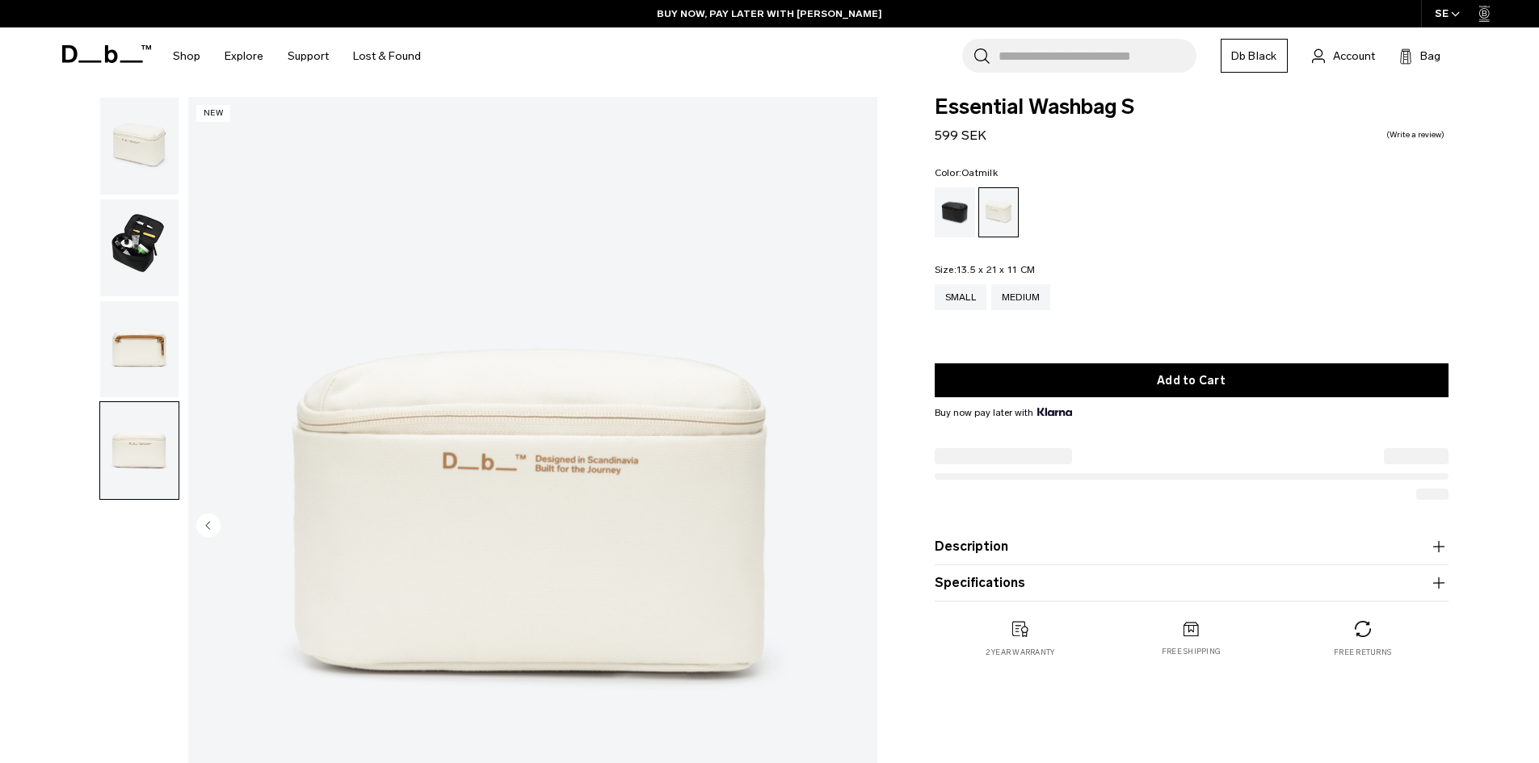
click at [856, 527] on img "4 / 4" at bounding box center [532, 527] width 689 height 860
